Goal: Task Accomplishment & Management: Manage account settings

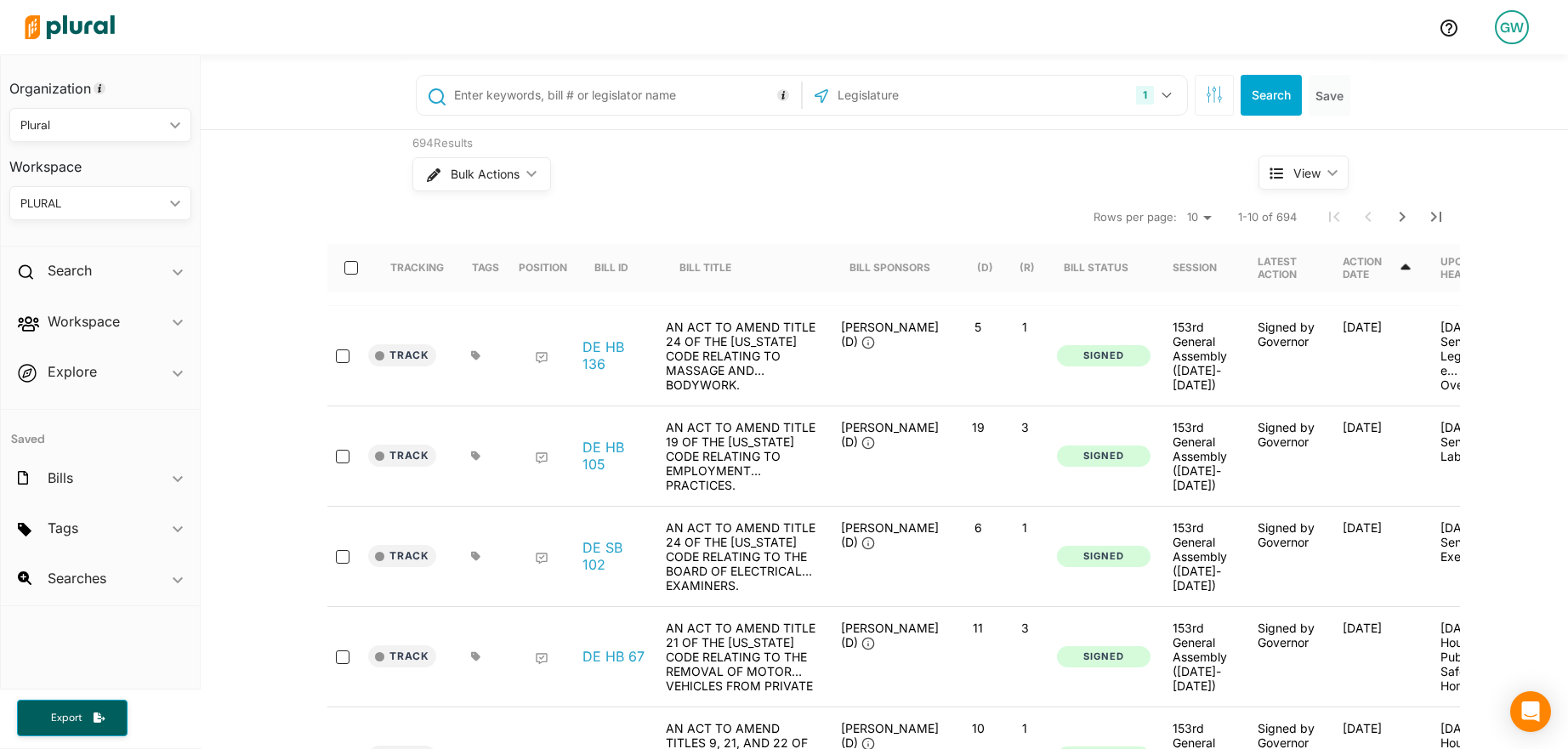
click at [536, 93] on input "text" at bounding box center [624, 95] width 344 height 32
click at [1502, 30] on div "GW" at bounding box center [1512, 27] width 34 height 34
click at [1447, 73] on link "Admin Dashboard" at bounding box center [1466, 75] width 149 height 42
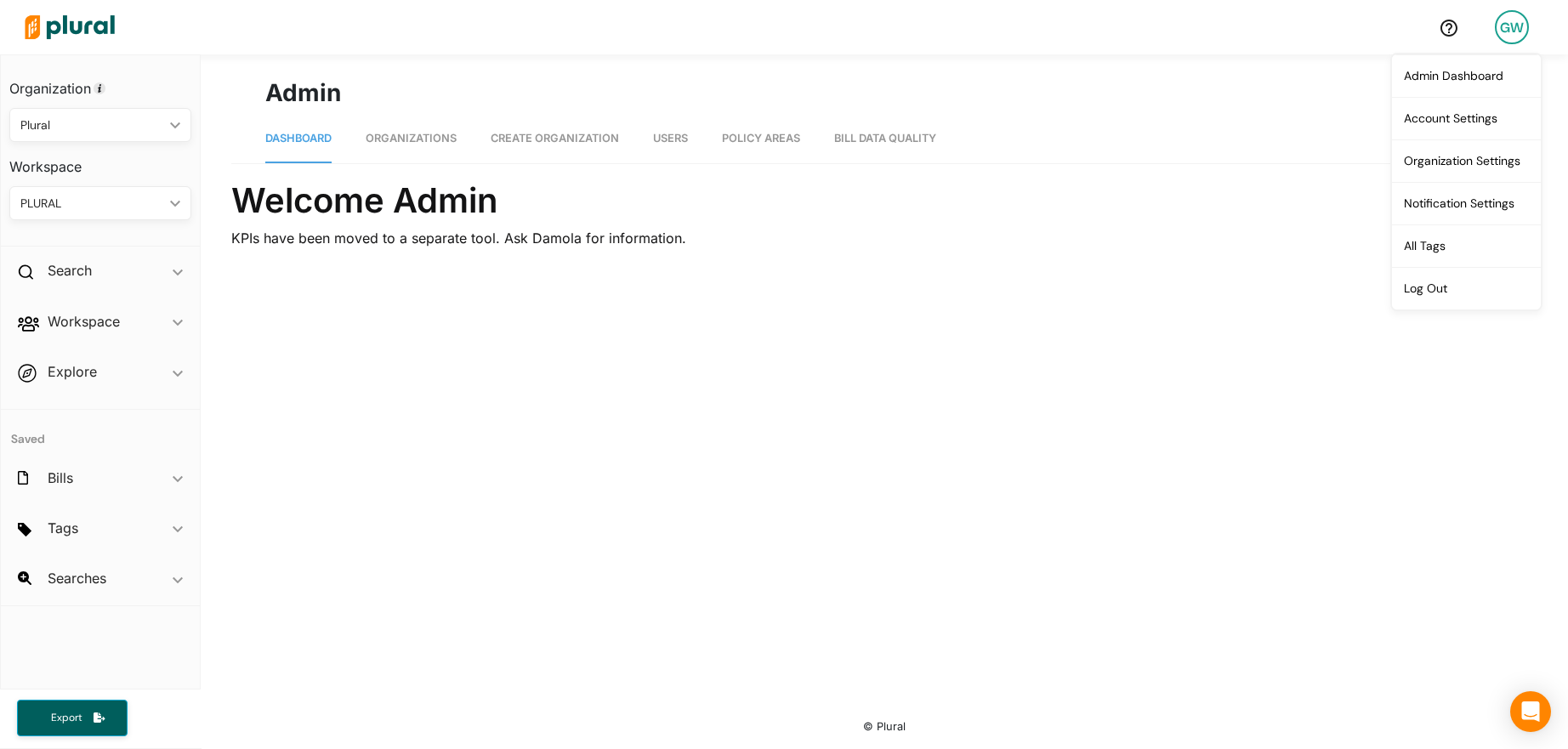
click at [402, 140] on span "Organizations" at bounding box center [411, 138] width 91 height 13
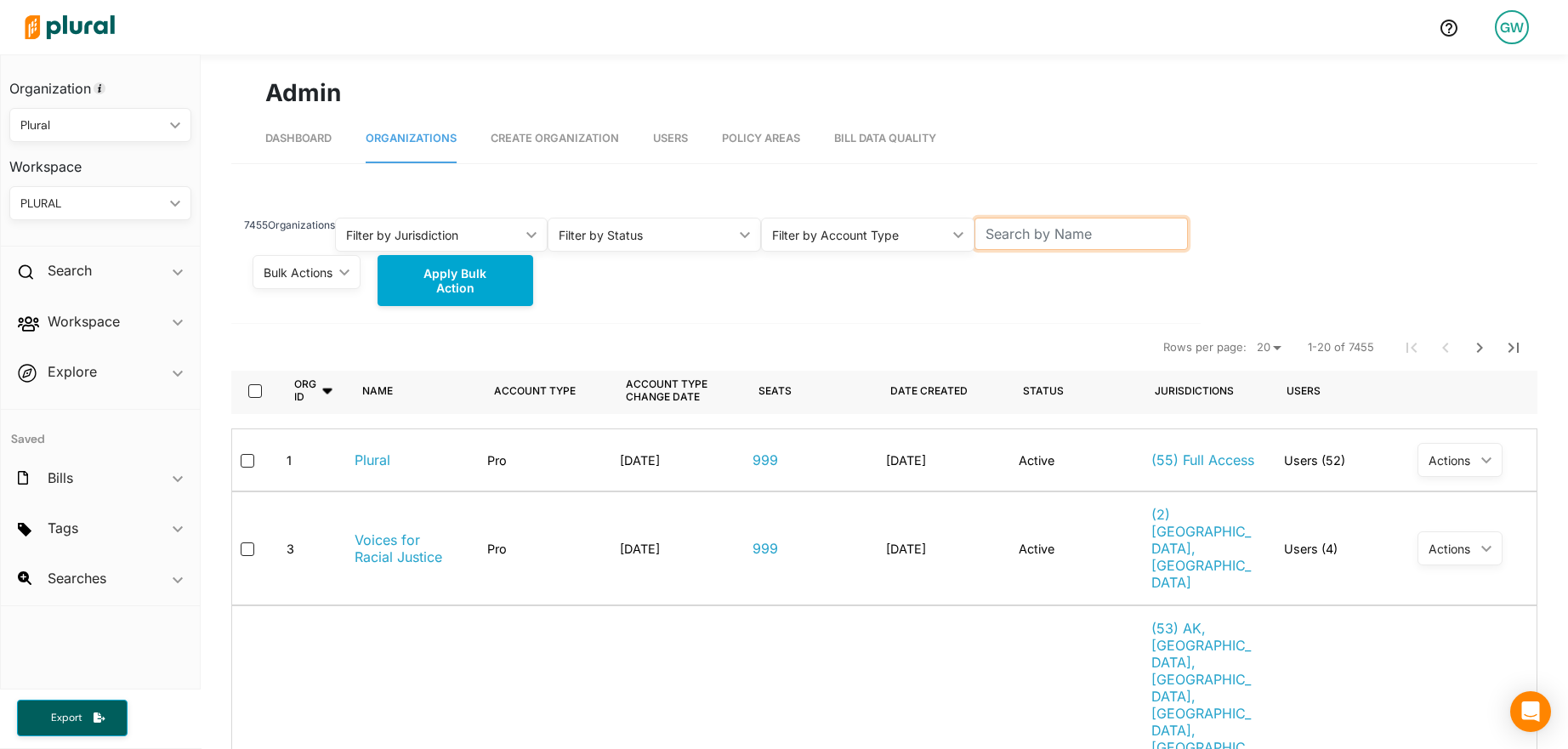
click at [1046, 229] on input "text" at bounding box center [1081, 234] width 213 height 32
type input "chicagoland"
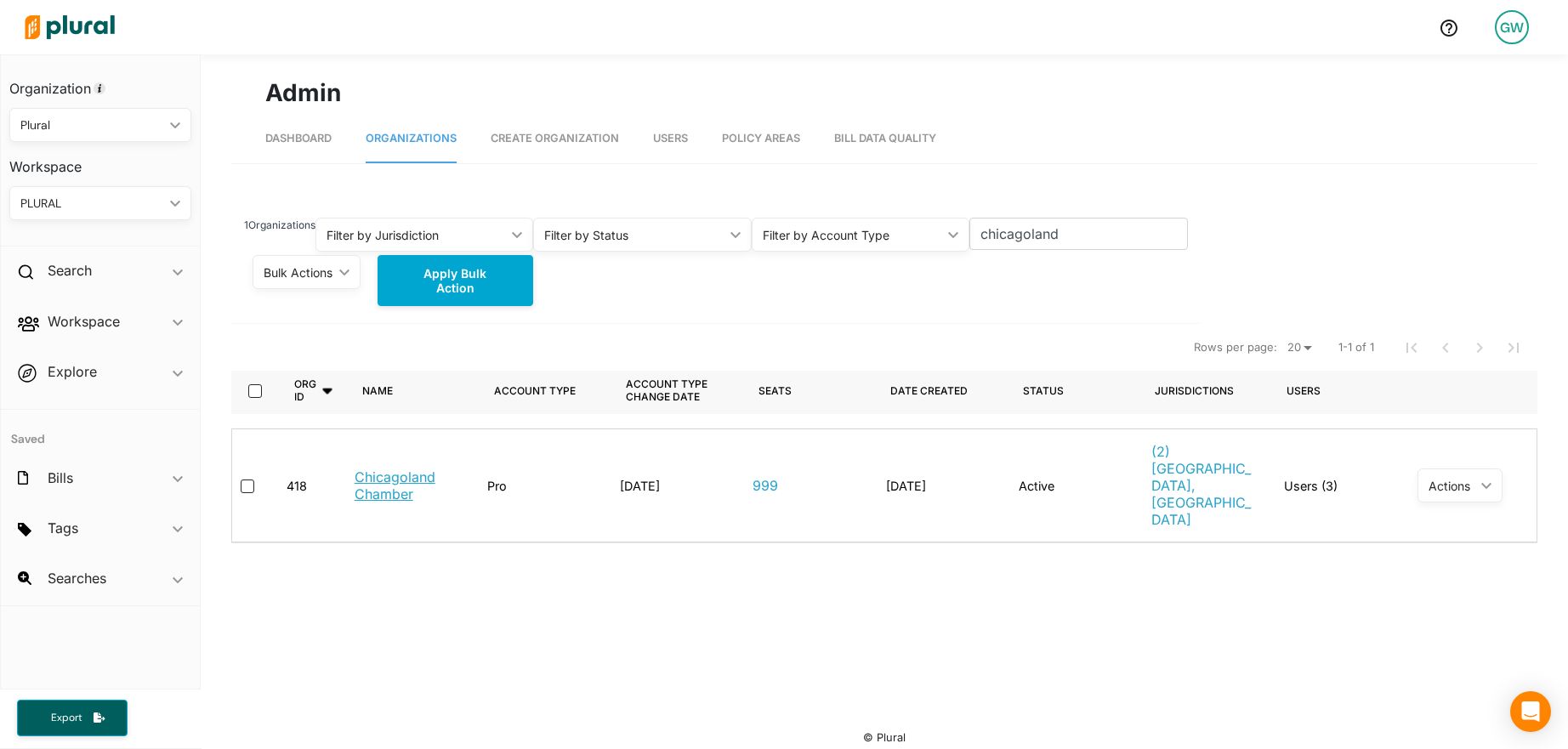
click at [372, 468] on link "Chicagoland Chamber" at bounding box center [407, 485] width 106 height 34
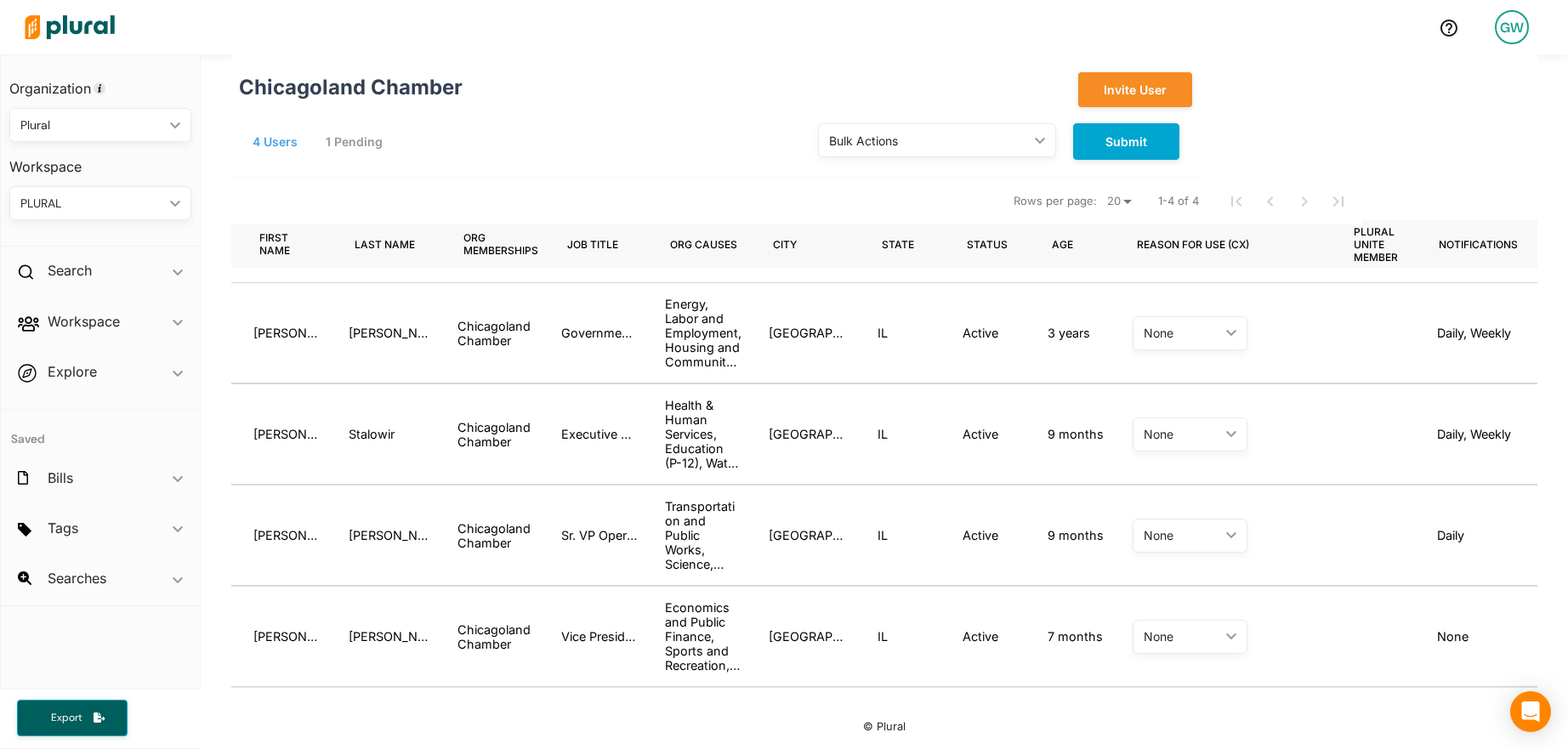
scroll to position [0, 268]
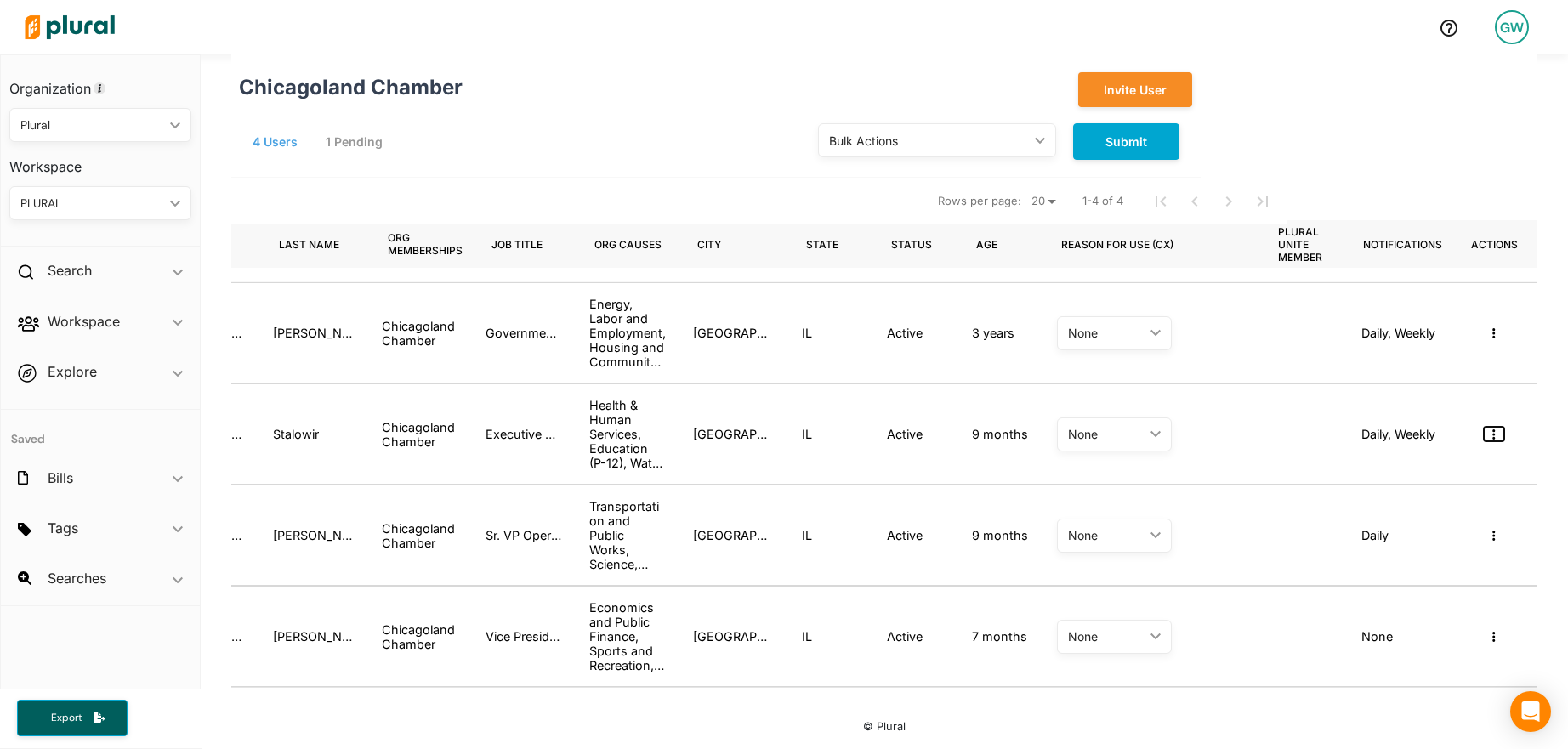
click at [1501, 436] on button "button" at bounding box center [1494, 434] width 21 height 14
click at [1468, 468] on div "Masquerade as user" at bounding box center [1430, 465] width 121 height 14
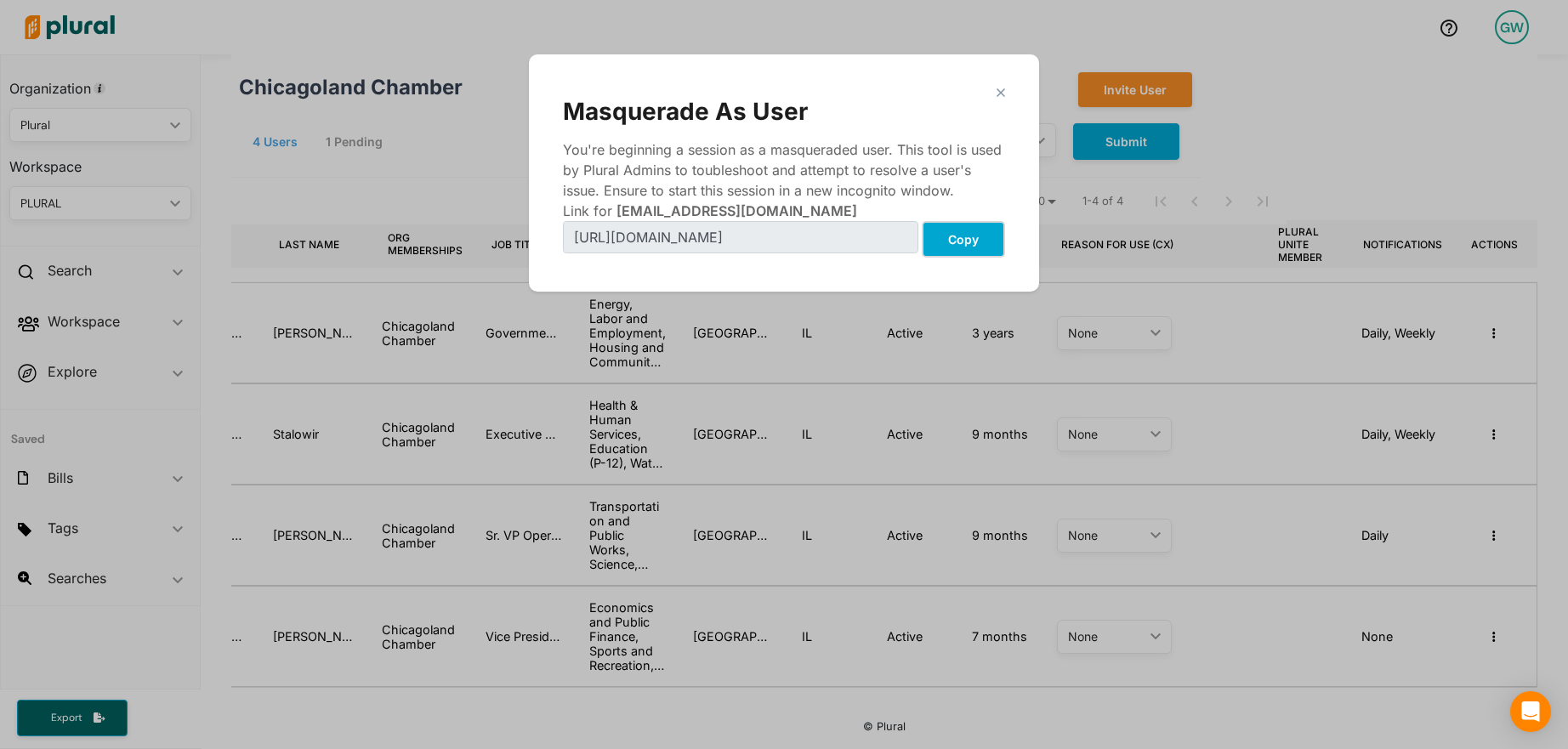
click at [978, 241] on button "Copy" at bounding box center [963, 240] width 83 height 37
click at [1000, 92] on polygon "Modal" at bounding box center [1001, 92] width 14 height 14
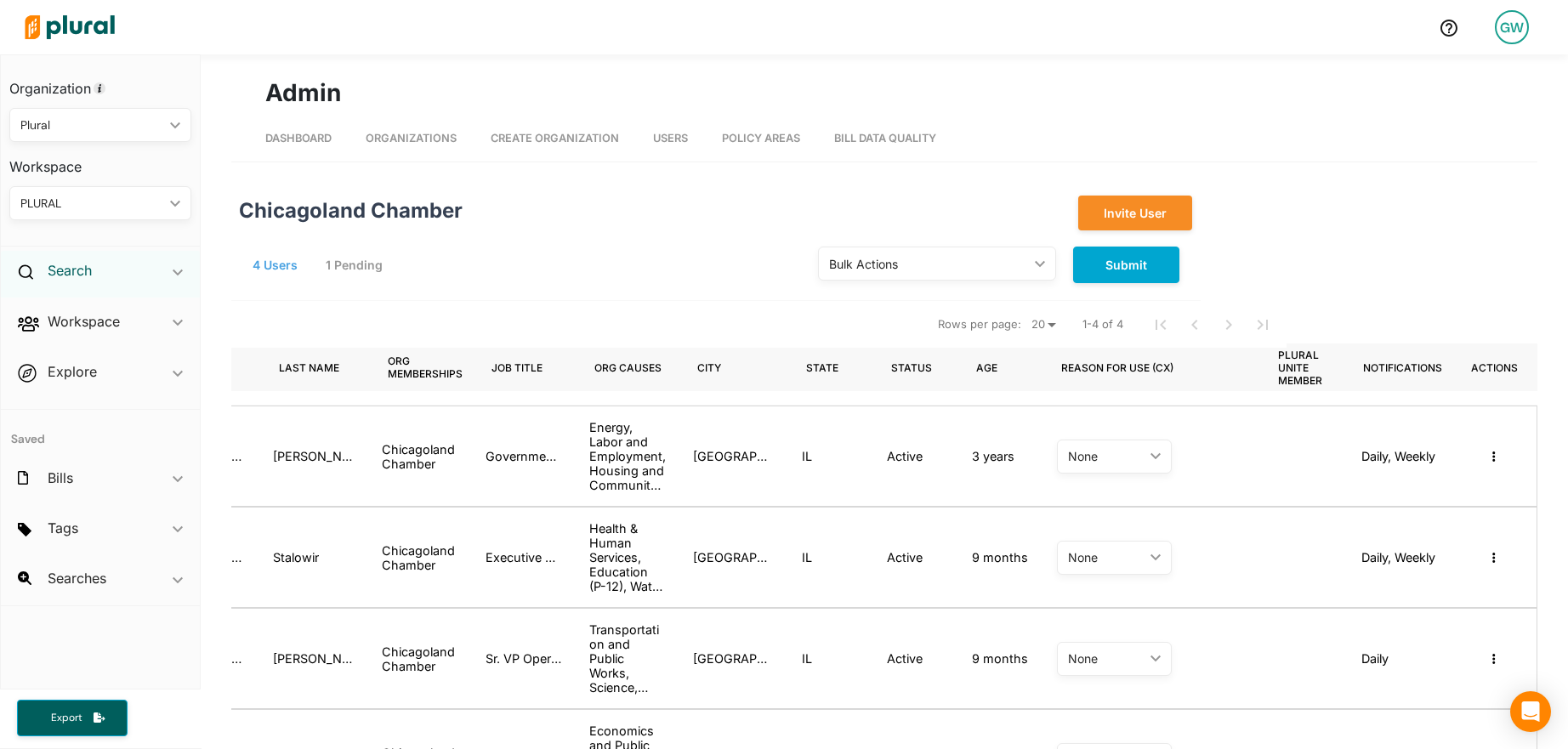
click at [87, 274] on h2 "Search" at bounding box center [69, 270] width 44 height 19
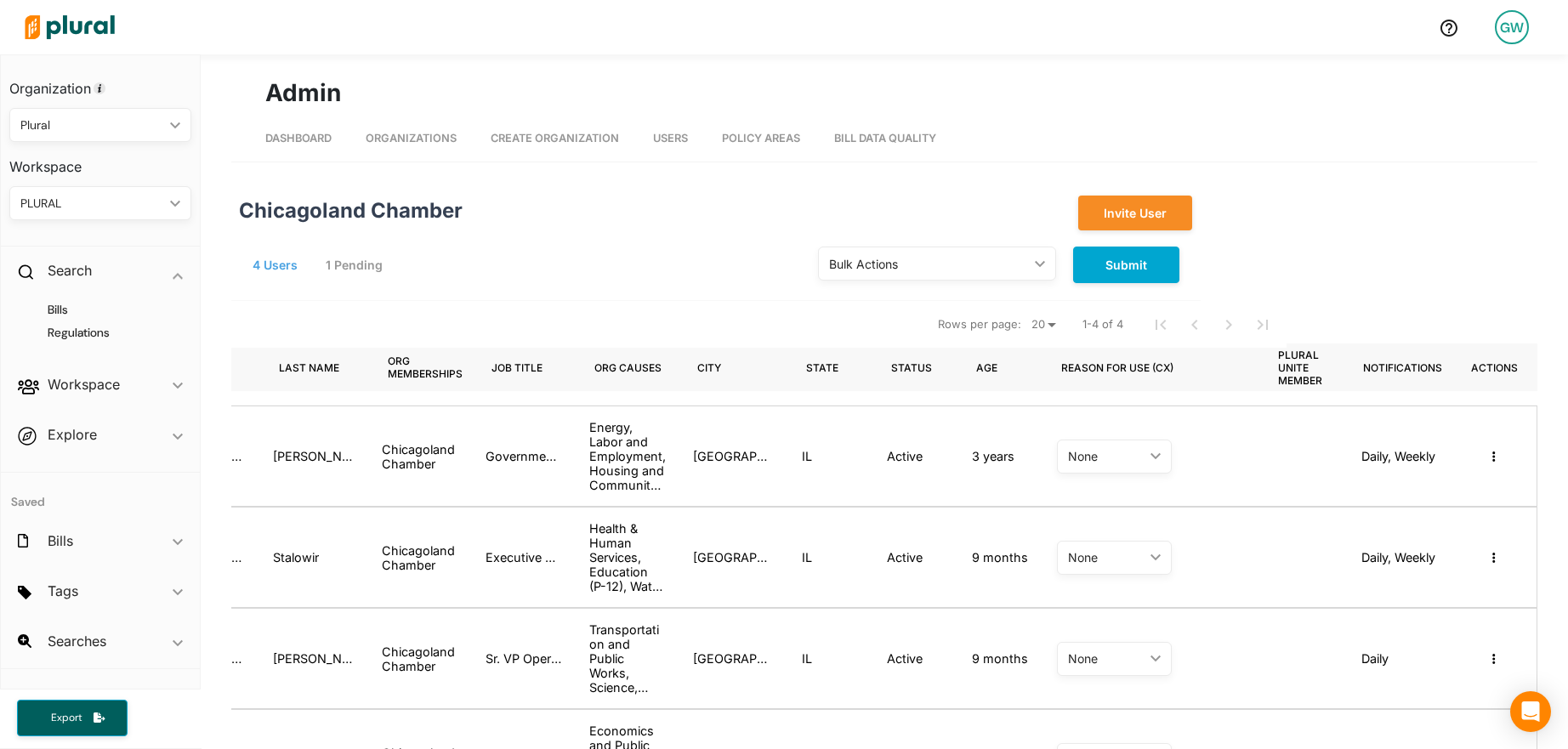
click at [414, 143] on span "Organizations" at bounding box center [411, 138] width 91 height 13
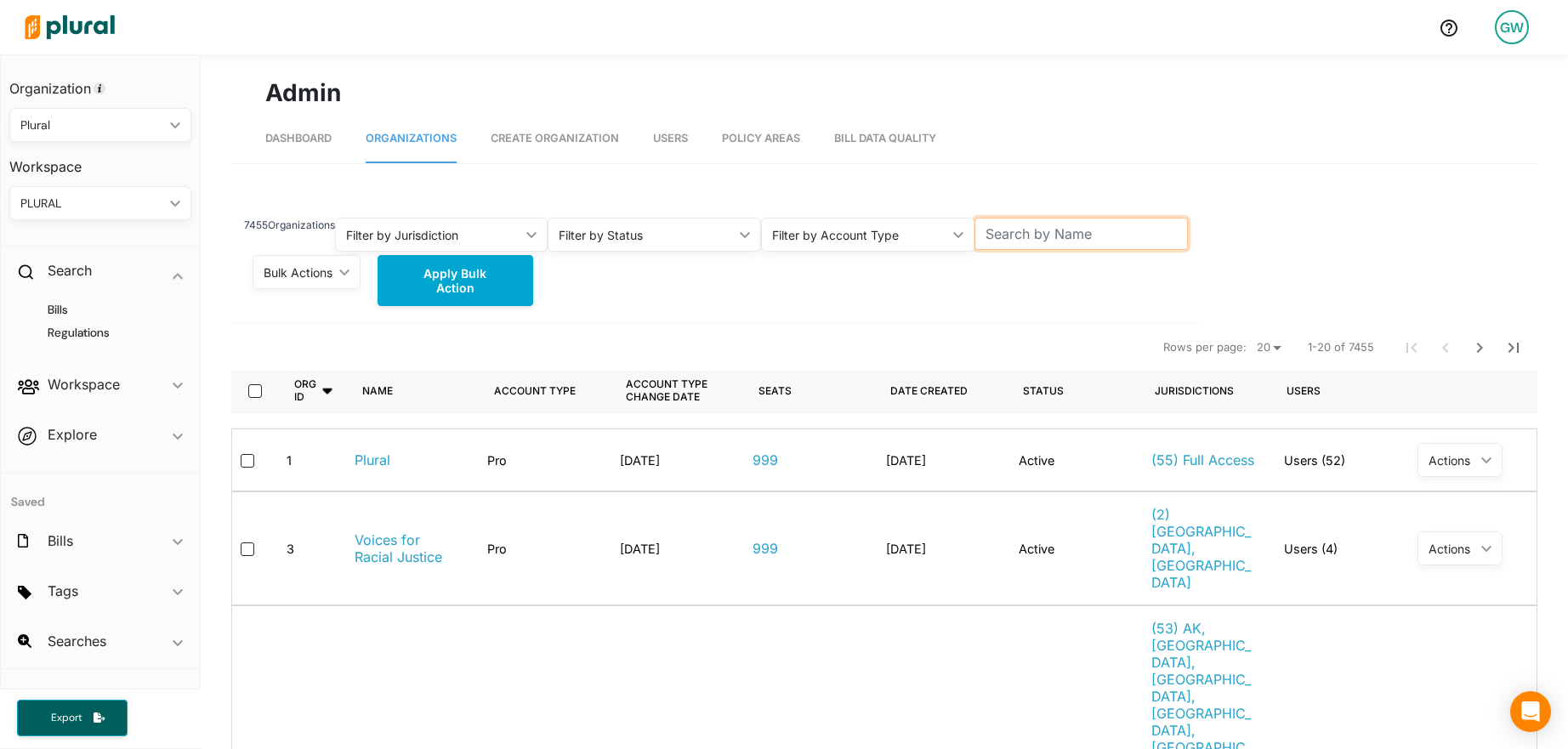
click at [1120, 239] on input "text" at bounding box center [1081, 234] width 213 height 32
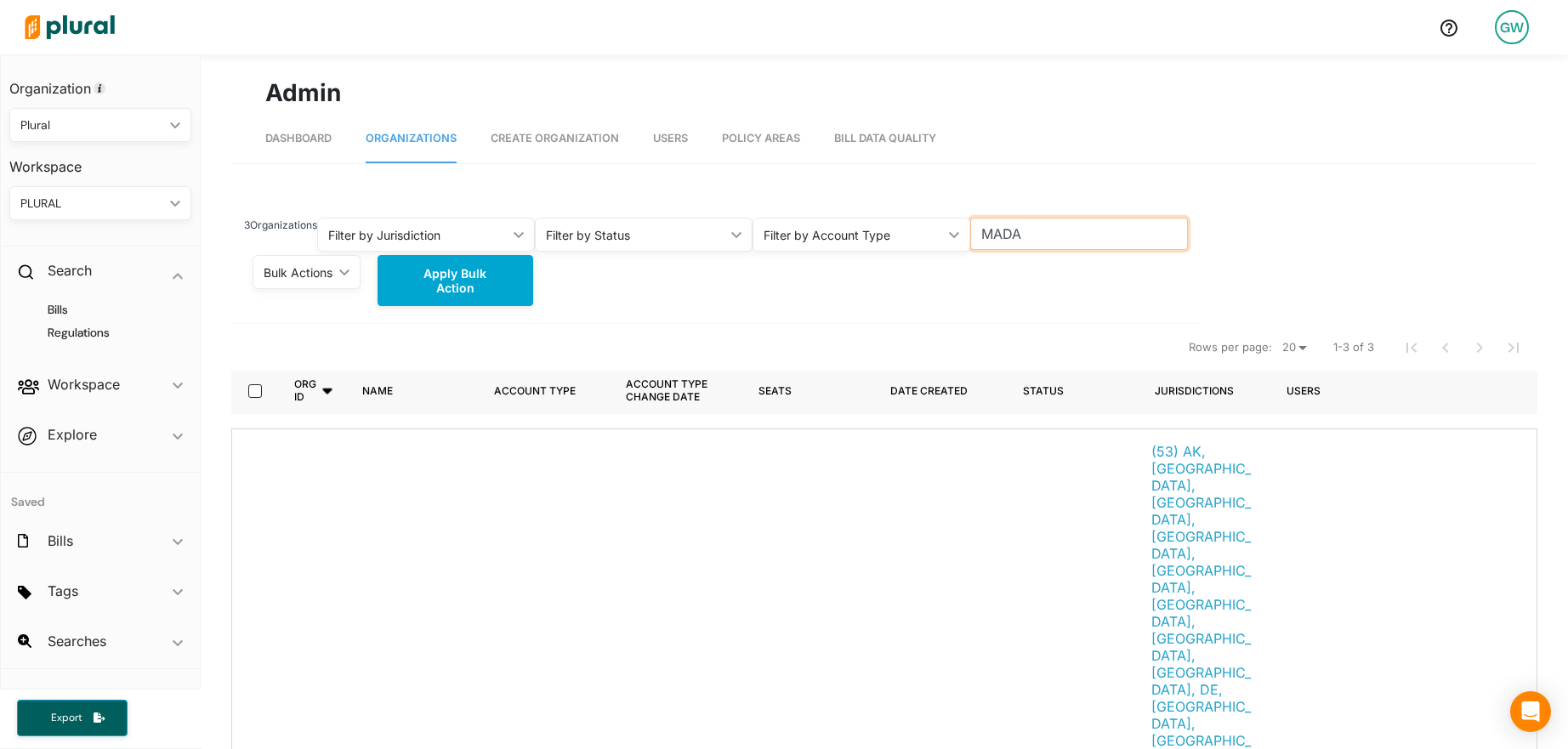
click at [1022, 235] on input "MADA" at bounding box center [1079, 234] width 218 height 32
type input "[US_STATE] Auto"
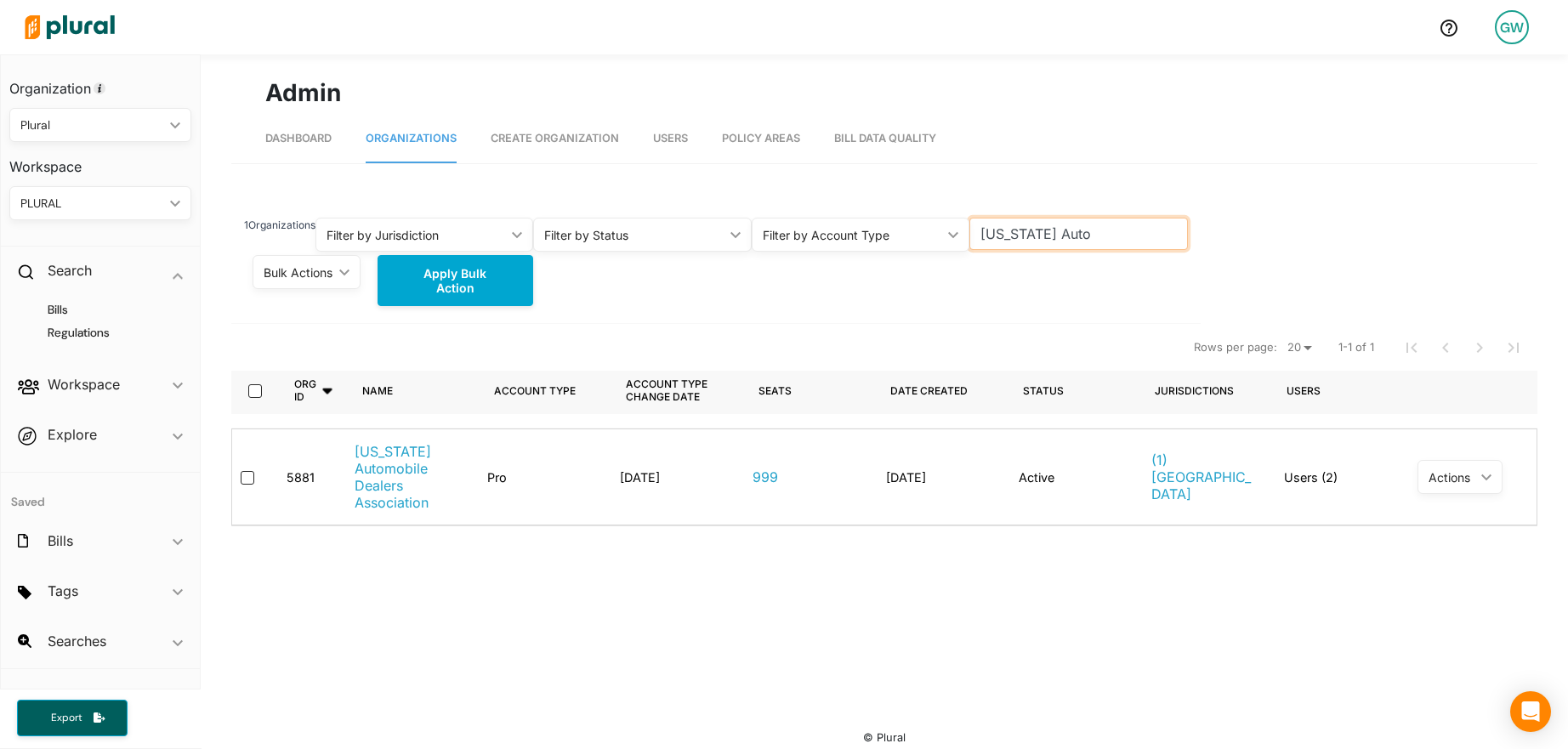
scroll to position [11, 0]
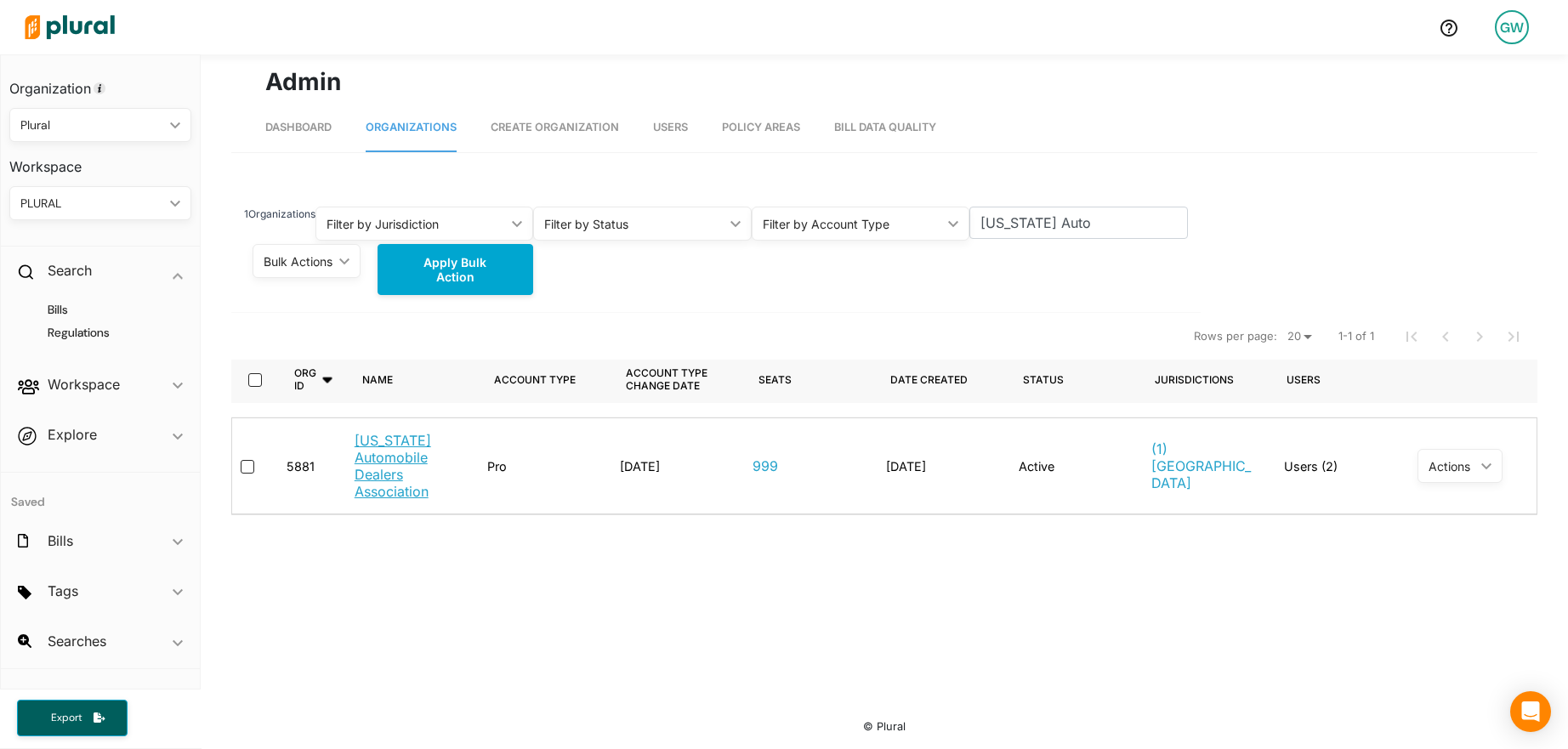
click at [367, 473] on link "[US_STATE] Automobile Dealers Association" at bounding box center [407, 466] width 106 height 68
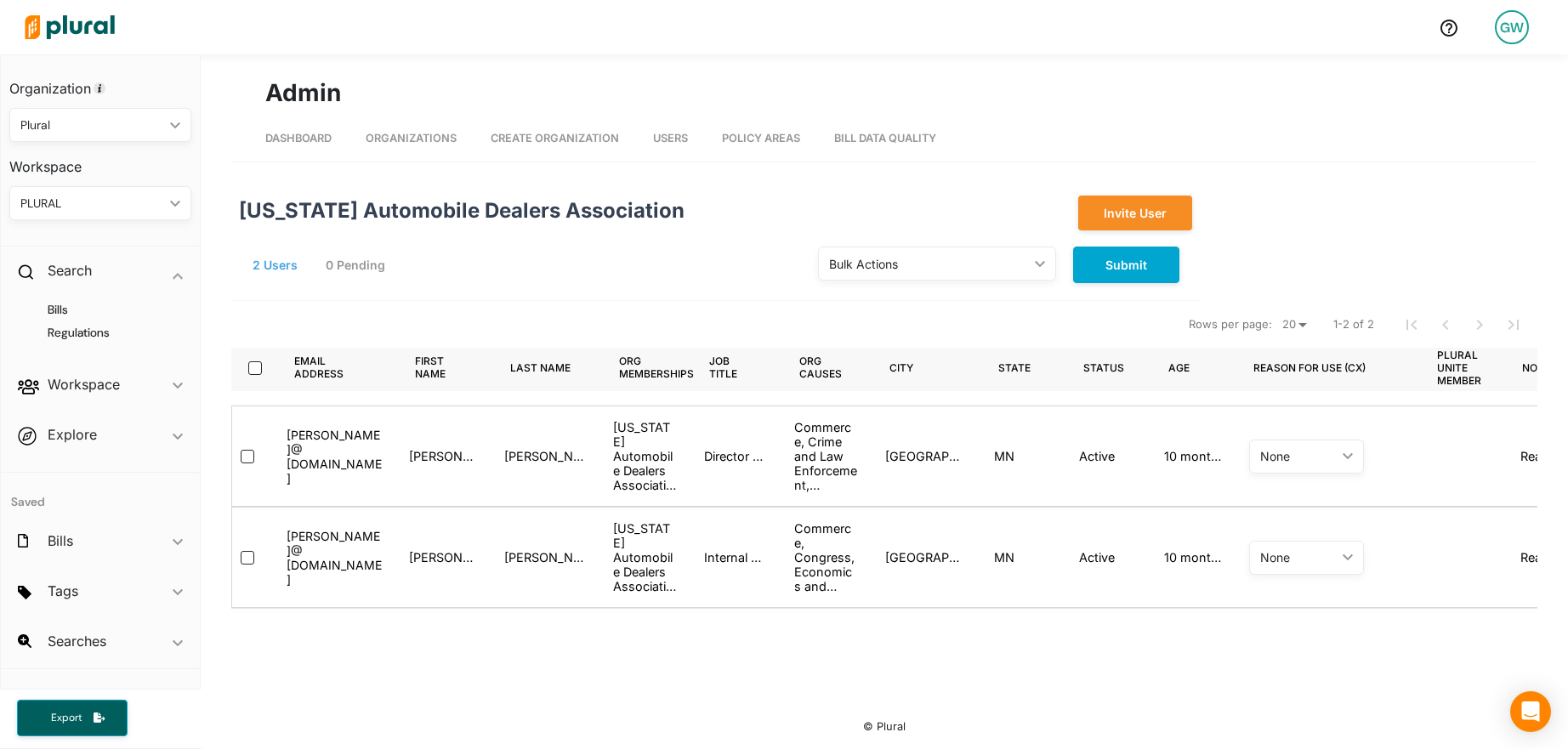
scroll to position [0, 162]
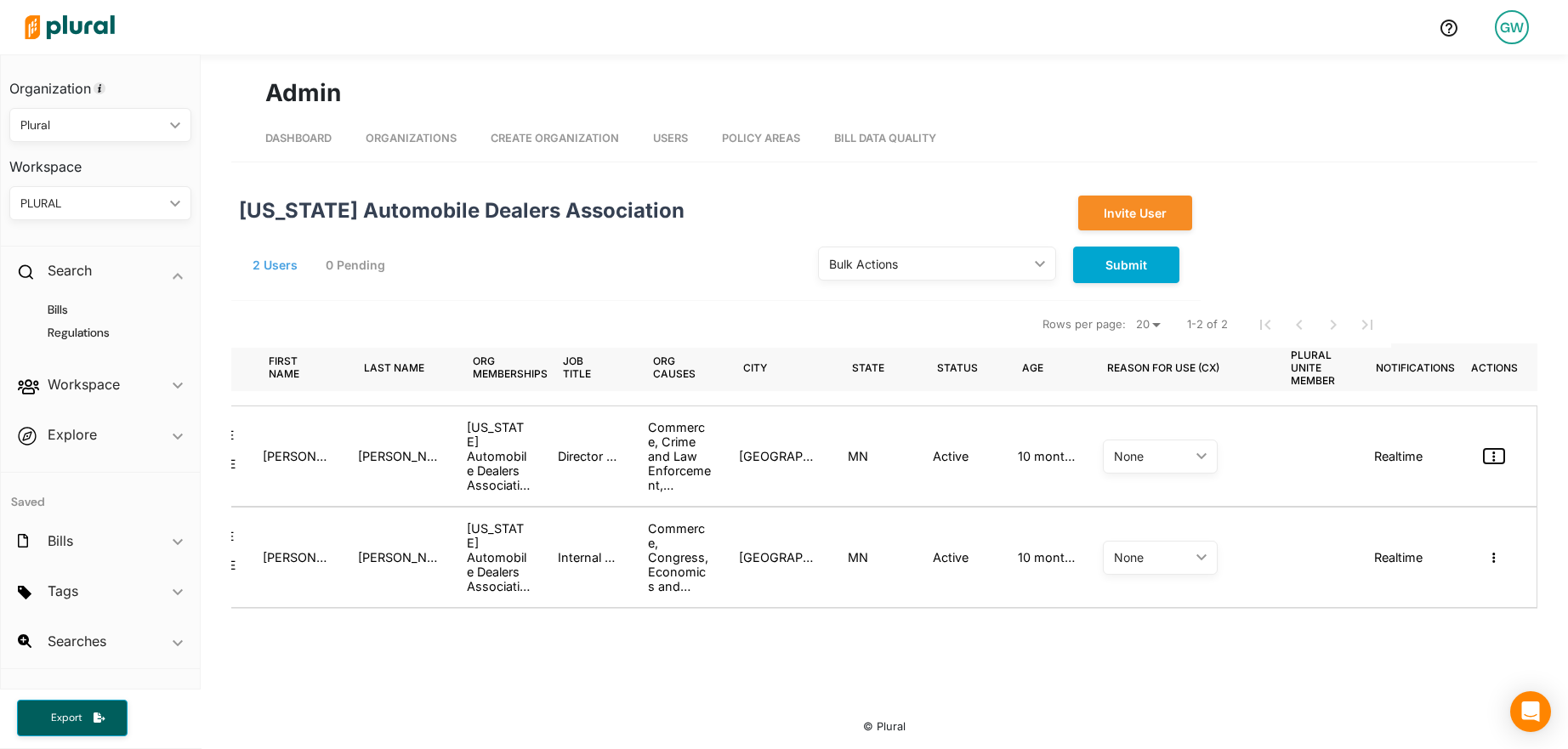
click at [1497, 455] on button "button" at bounding box center [1494, 457] width 21 height 14
click at [1446, 494] on link "Masquerade as user" at bounding box center [1418, 487] width 169 height 39
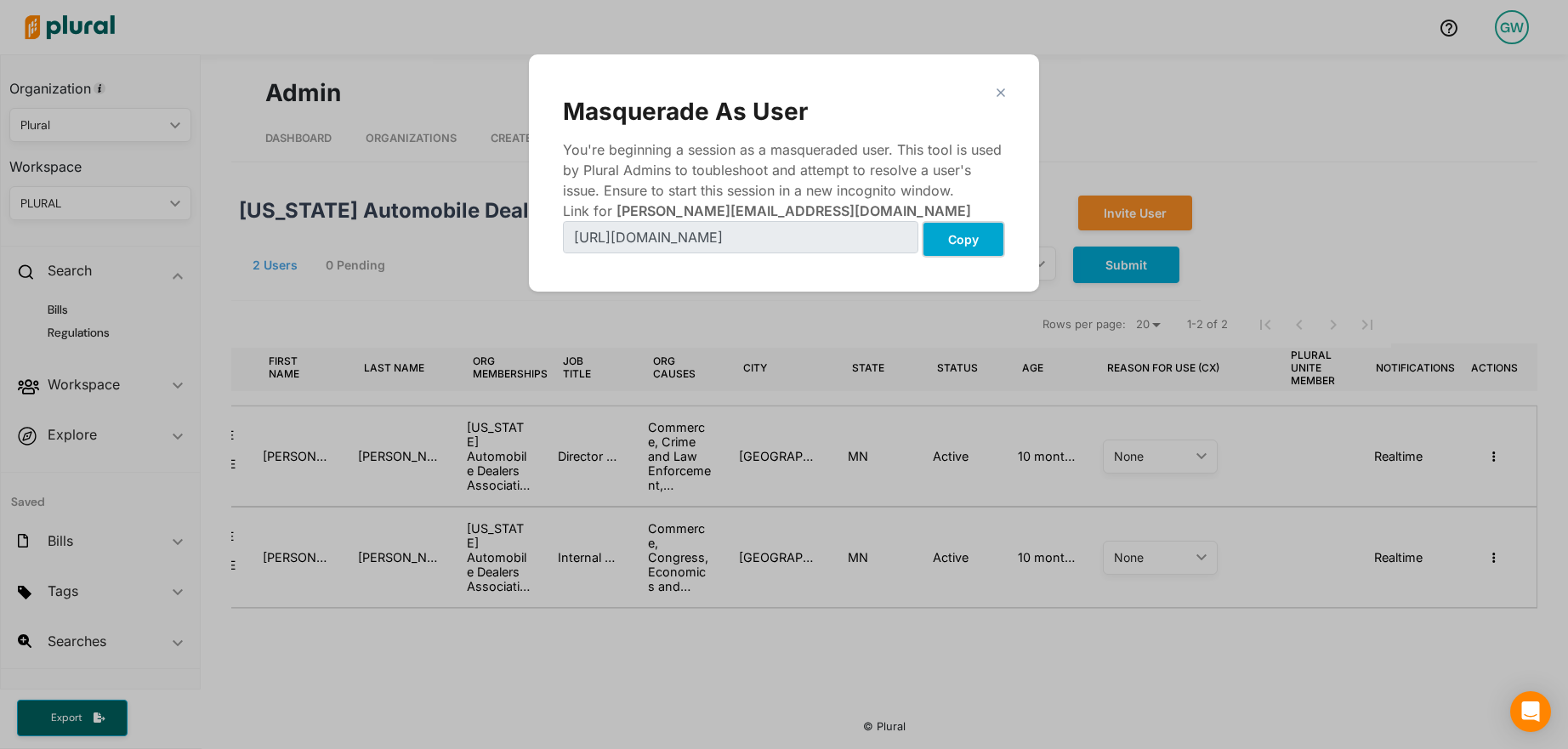
click at [967, 237] on button "Copy" at bounding box center [963, 240] width 83 height 37
click at [997, 93] on polygon "Modal" at bounding box center [1001, 92] width 14 height 14
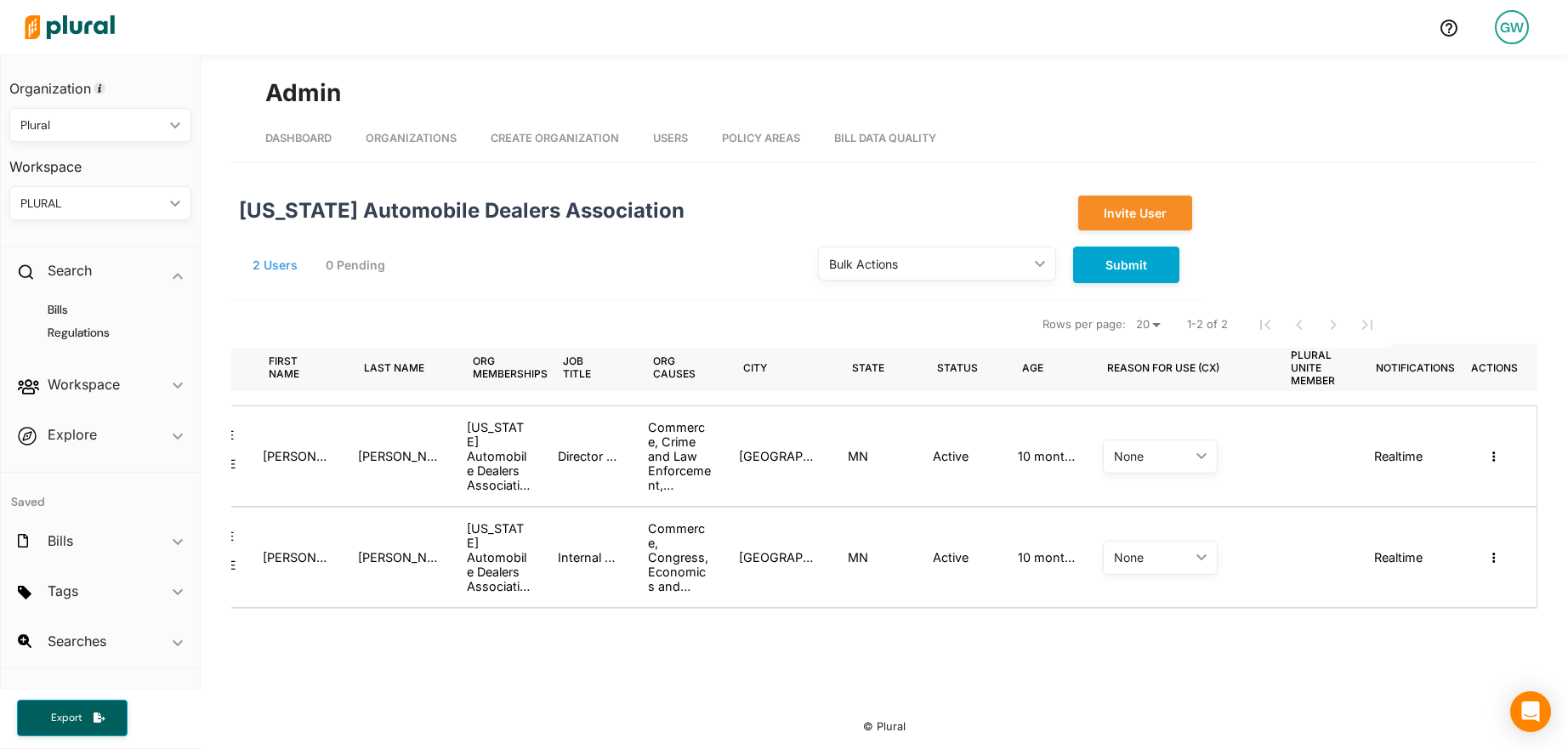
click at [1493, 31] on link "GW" at bounding box center [1512, 27] width 61 height 48
click at [1470, 288] on link "Log Out" at bounding box center [1466, 288] width 149 height 42
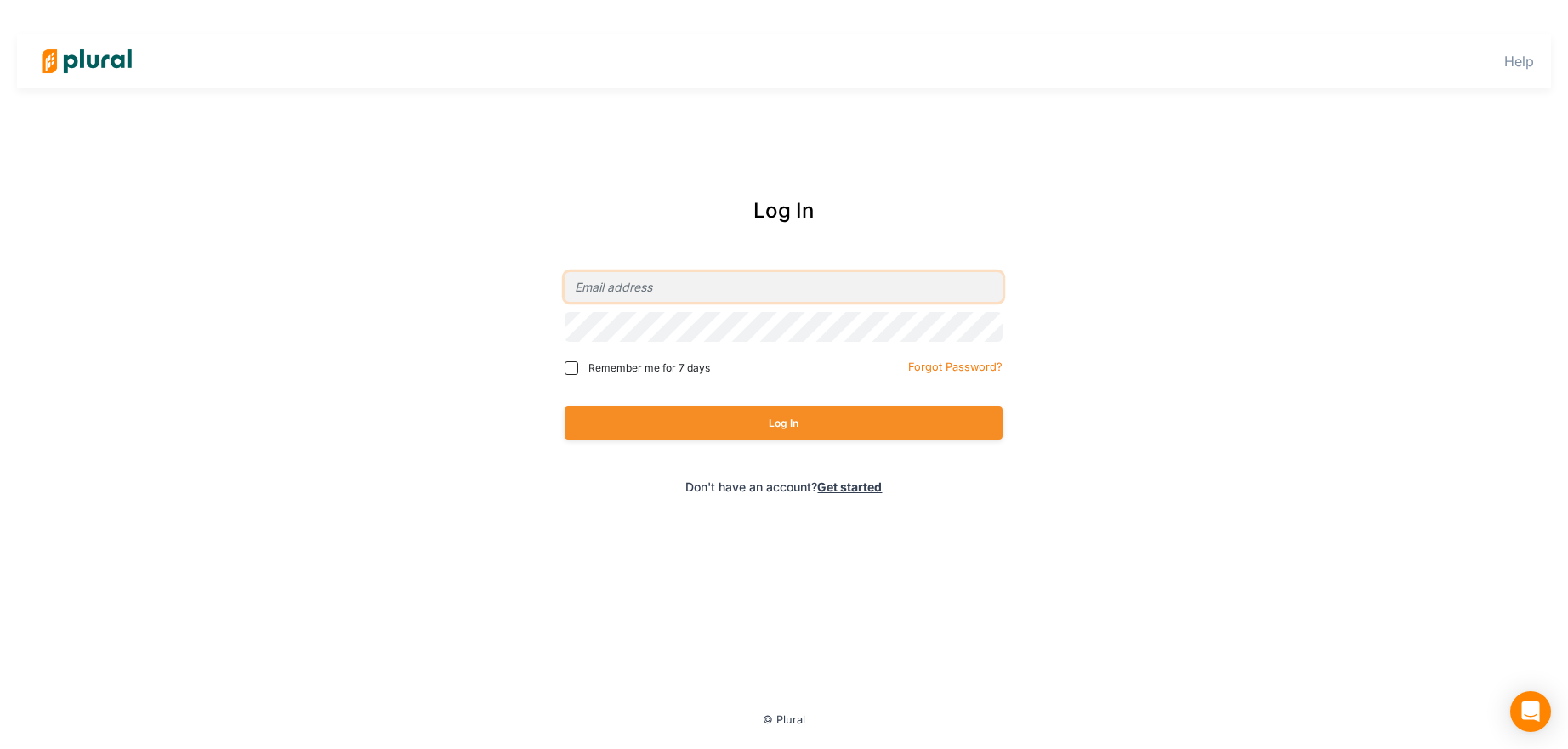
click at [780, 285] on input "email" at bounding box center [784, 286] width 437 height 30
type input "[PERSON_NAME][EMAIL_ADDRESS][DOMAIN_NAME]"
click at [690, 421] on button "Log In" at bounding box center [784, 422] width 437 height 33
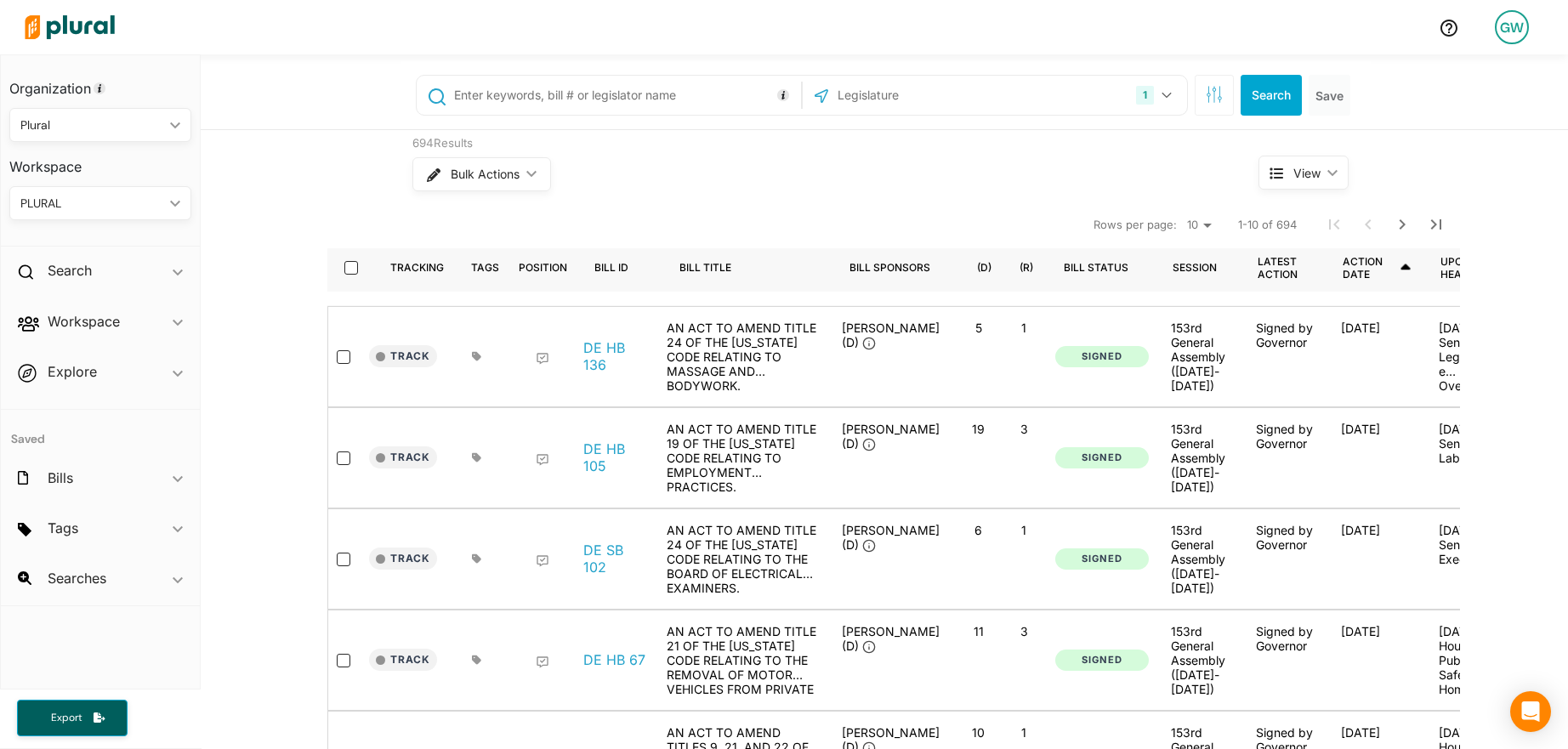
click at [1515, 44] on link "GW" at bounding box center [1512, 27] width 61 height 48
click at [1460, 290] on link "Log Out" at bounding box center [1466, 288] width 149 height 42
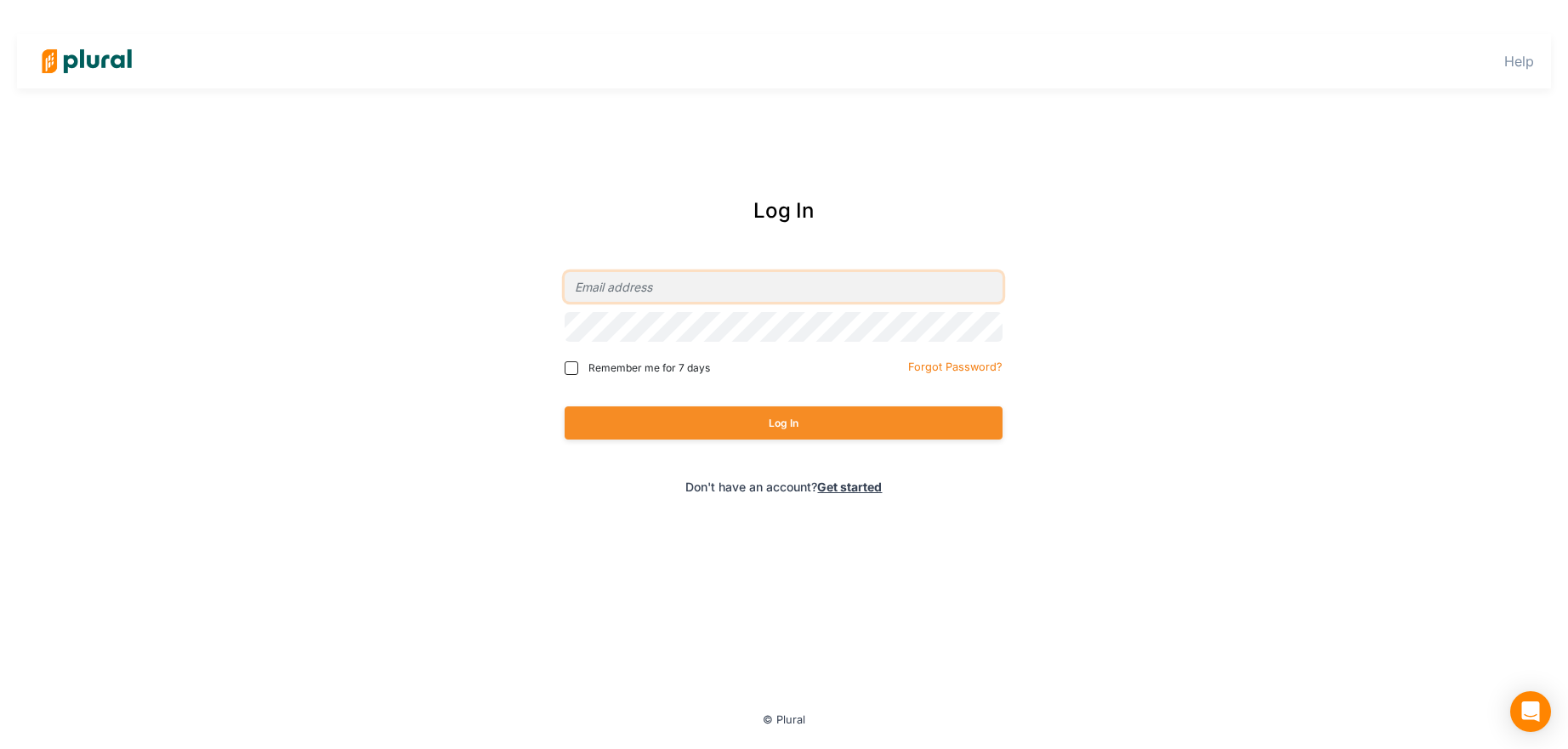
click at [616, 297] on input "email" at bounding box center [784, 286] width 437 height 30
type input "[PERSON_NAME][EMAIL_ADDRESS][DOMAIN_NAME]"
click at [715, 421] on button "Log In" at bounding box center [784, 422] width 437 height 33
